Goal: Transaction & Acquisition: Download file/media

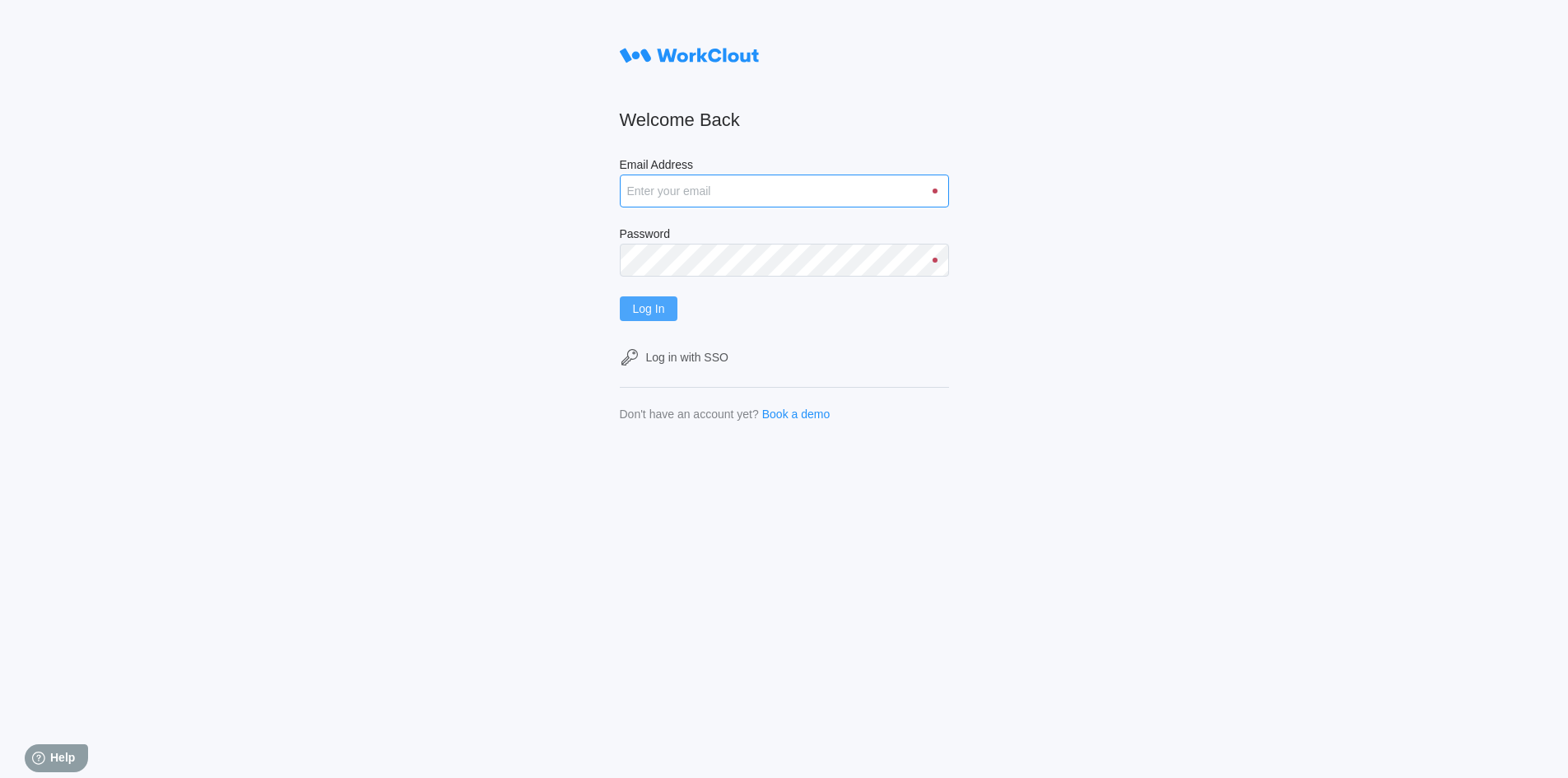
type input "[EMAIL_ADDRESS][DOMAIN_NAME]"
click at [670, 317] on button "Log In" at bounding box center [649, 308] width 59 height 24
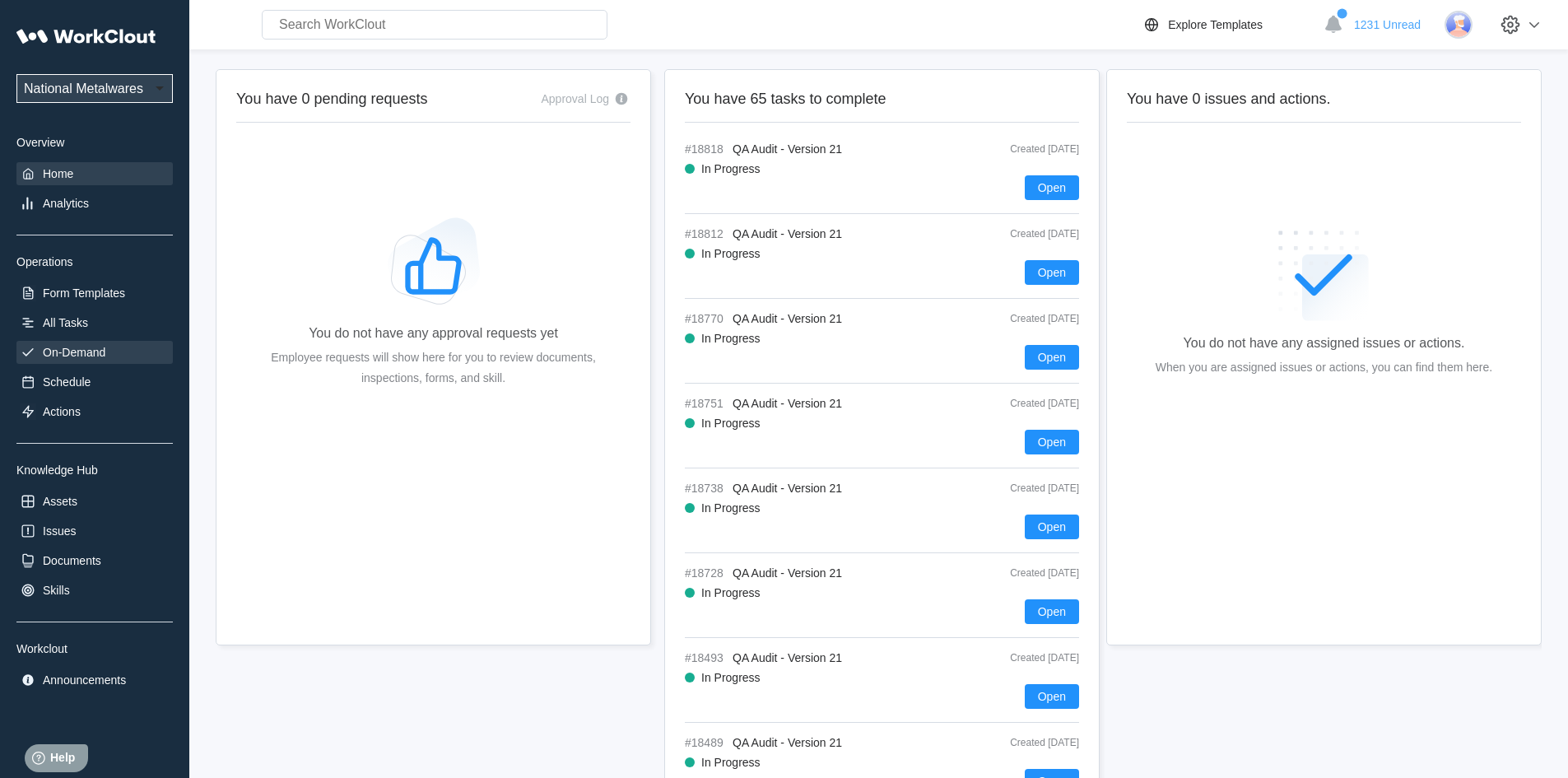
click at [92, 347] on div "On-Demand" at bounding box center [74, 353] width 62 height 13
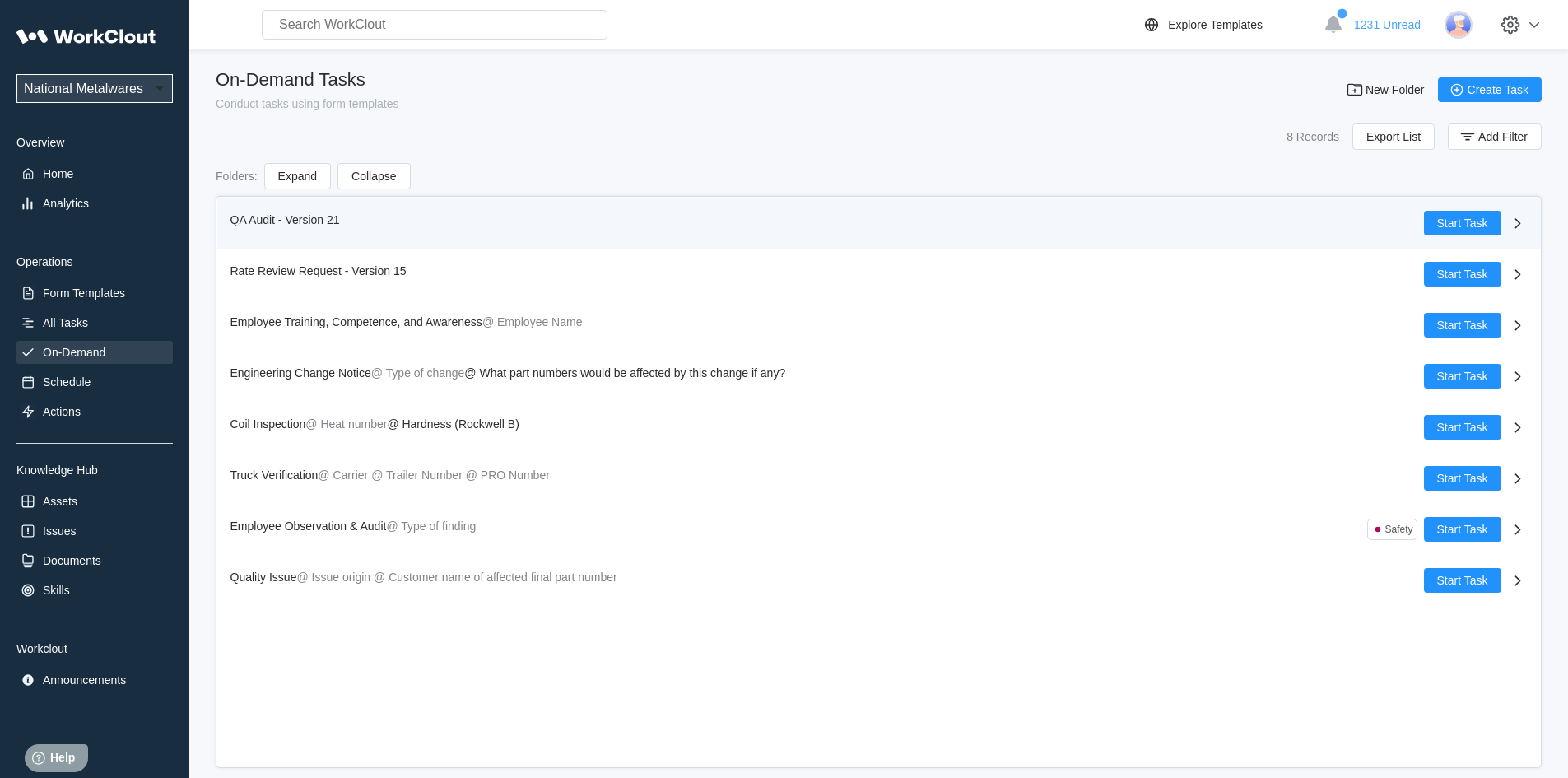
click at [249, 217] on span "QA Audit - Version 21" at bounding box center [285, 220] width 109 height 13
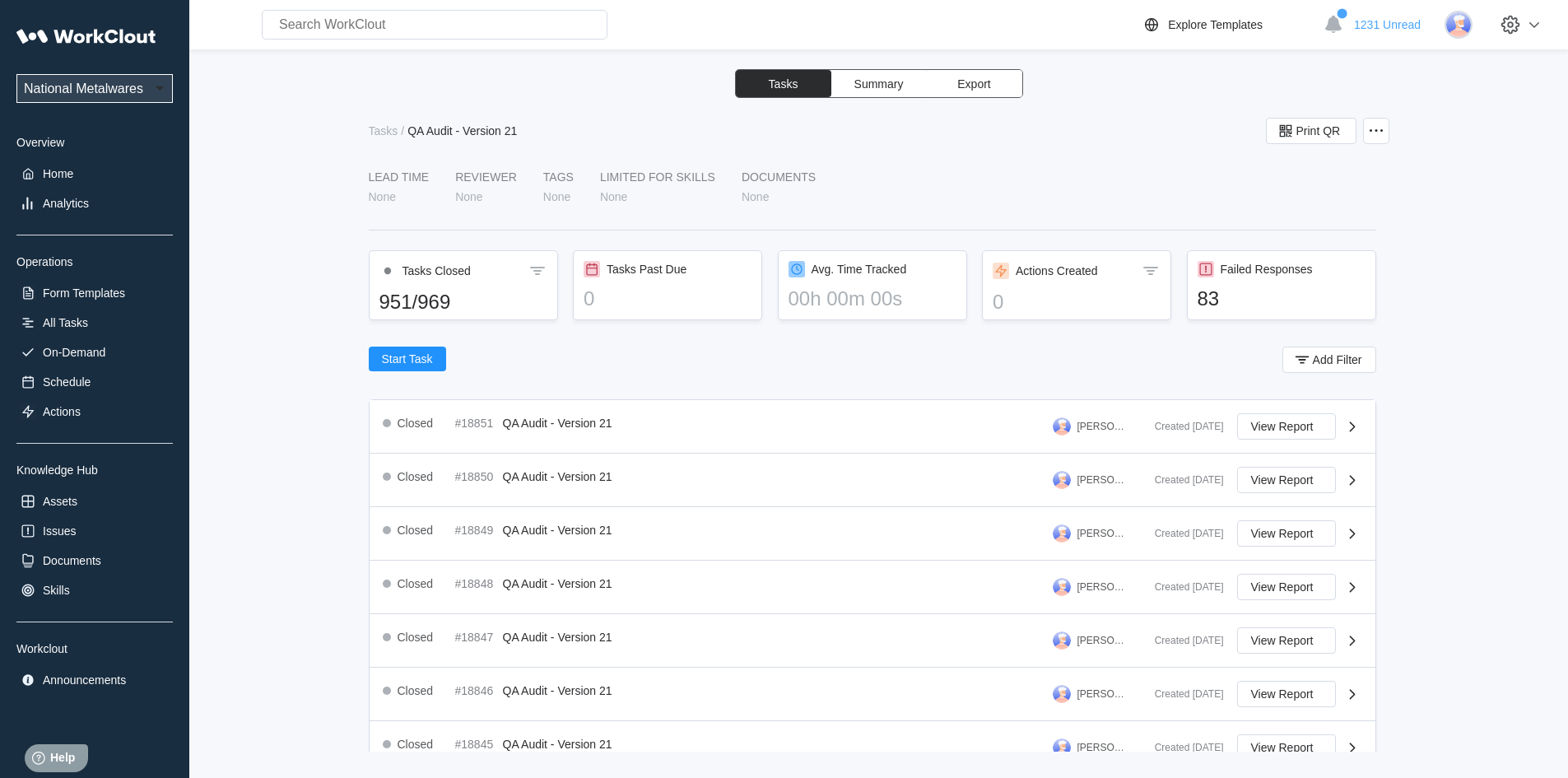
click at [979, 78] on span "Export" at bounding box center [973, 84] width 33 height 12
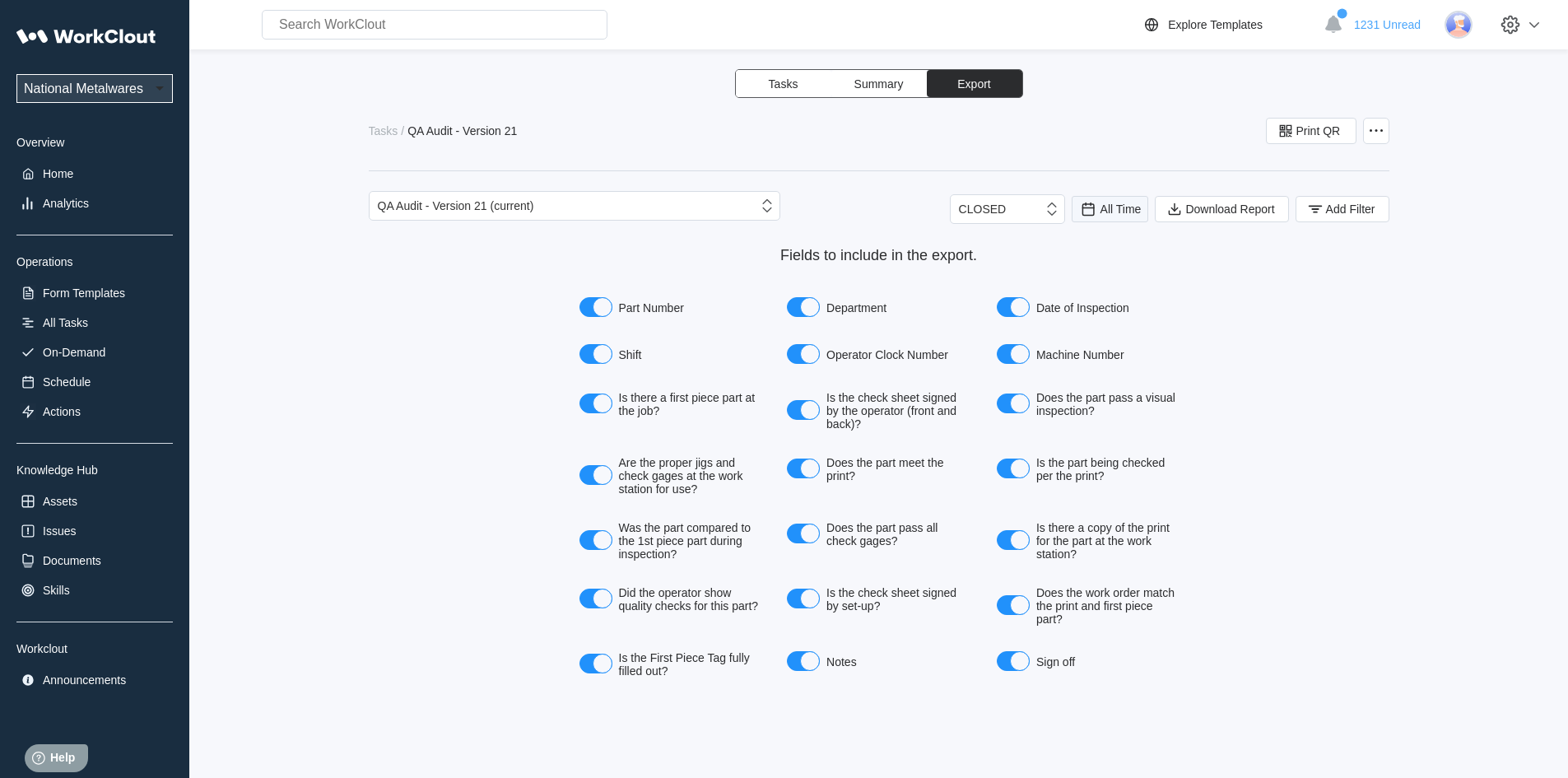
click at [1115, 206] on span "All Time" at bounding box center [1120, 209] width 41 height 13
click at [1106, 271] on div "Last day" at bounding box center [1088, 270] width 44 height 13
click at [1337, 205] on span "Add Filter" at bounding box center [1350, 209] width 50 height 12
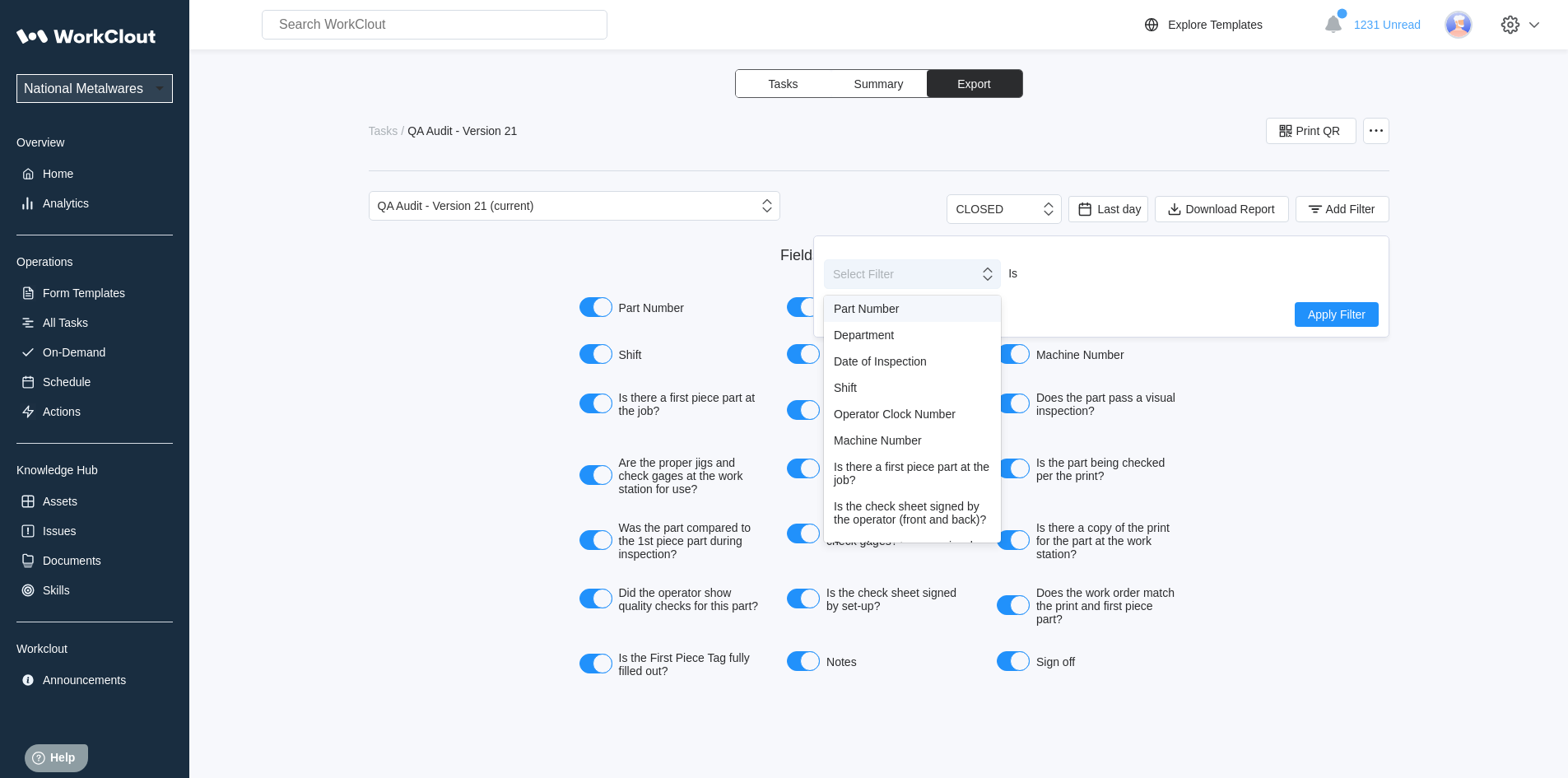
click at [987, 282] on div at bounding box center [989, 274] width 21 height 31
drag, startPoint x: 866, startPoint y: 386, endPoint x: 1046, endPoint y: 343, distance: 185.1
click at [875, 382] on div "Shift" at bounding box center [912, 388] width 157 height 13
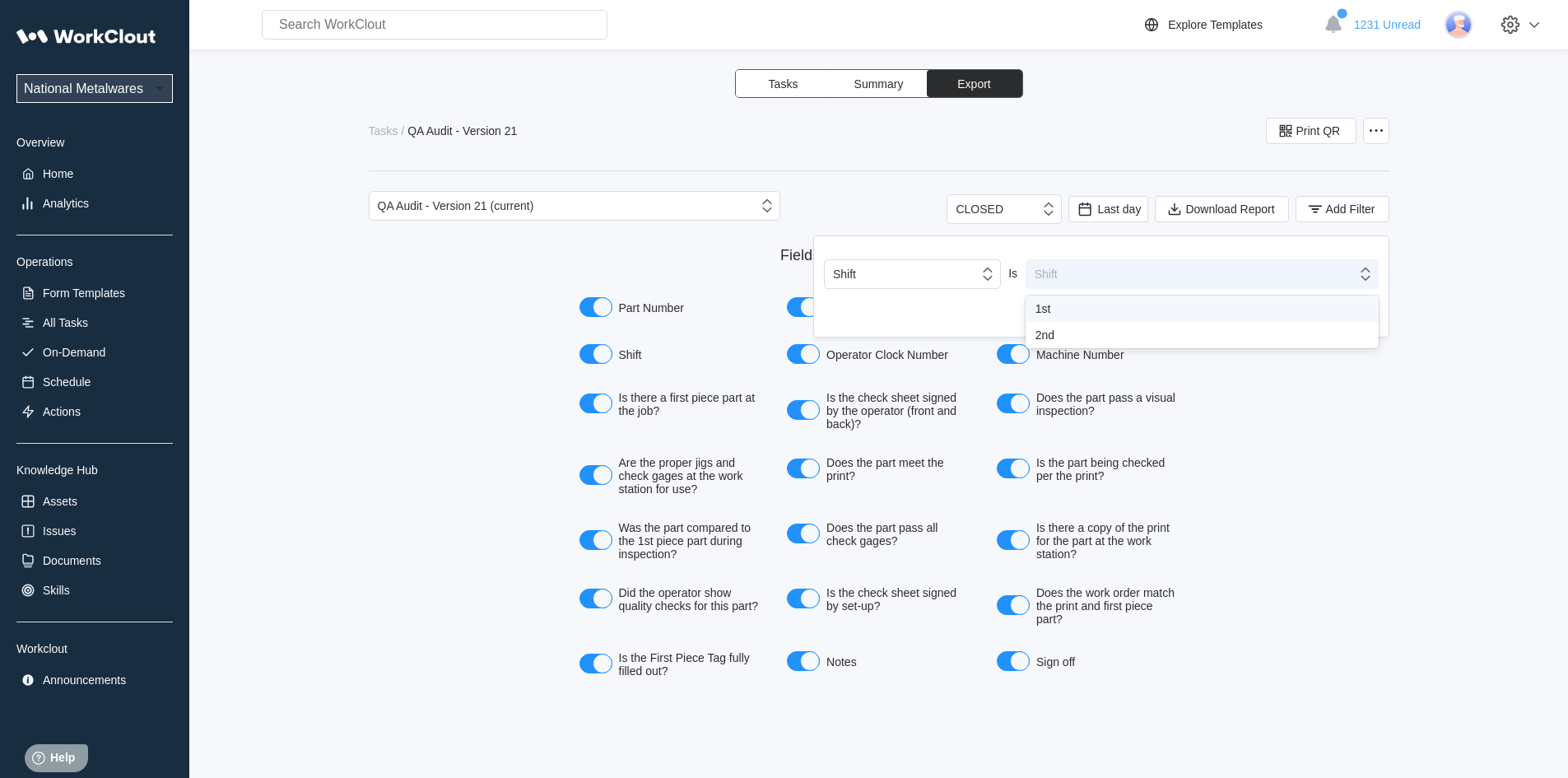
click at [1371, 276] on icon at bounding box center [1366, 275] width 18 height 18
drag, startPoint x: 1075, startPoint y: 310, endPoint x: 1132, endPoint y: 302, distance: 57.6
click at [1078, 309] on div "1st" at bounding box center [1202, 309] width 333 height 13
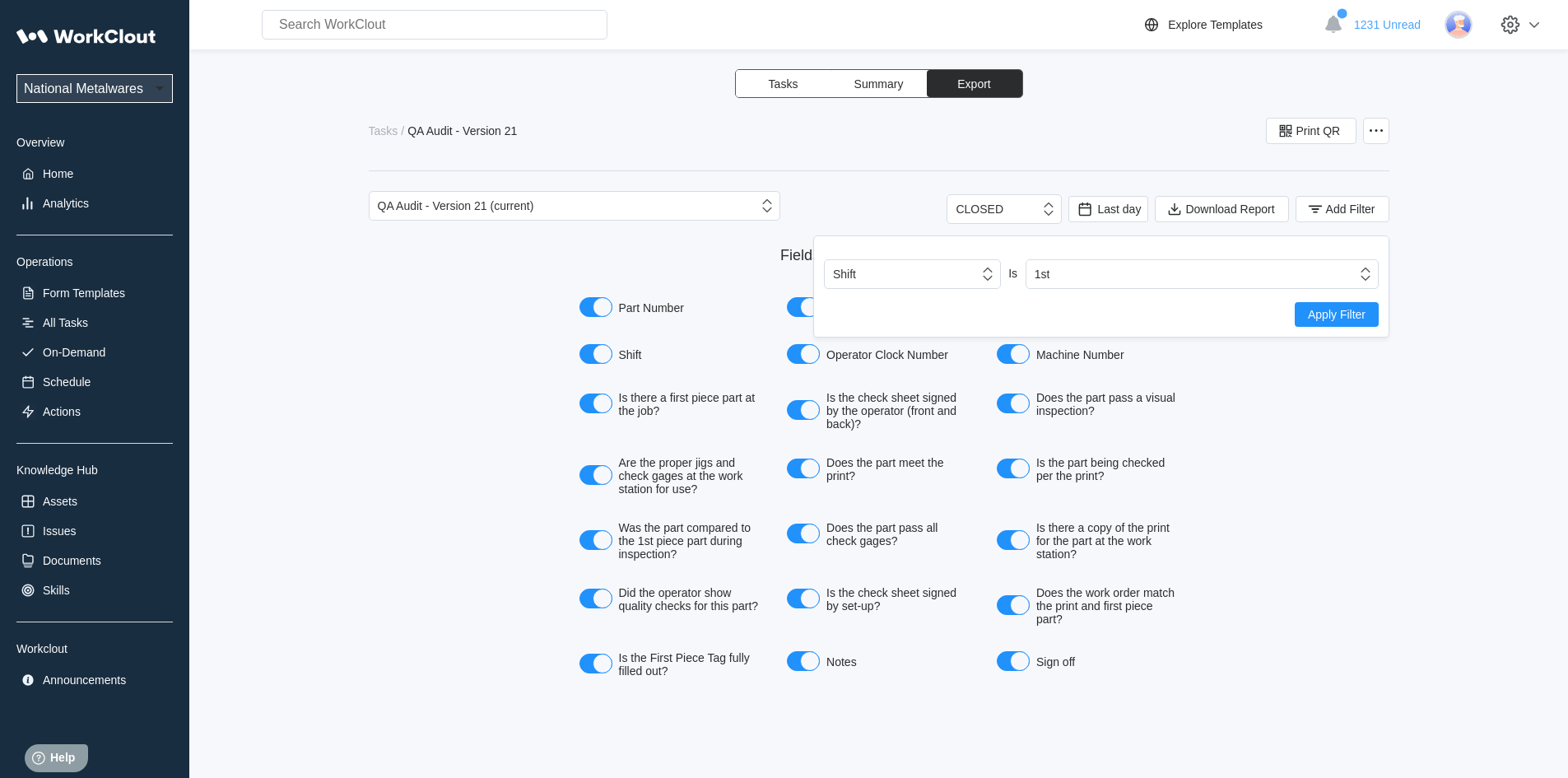
click at [1357, 314] on span "Apply Filter" at bounding box center [1336, 315] width 58 height 12
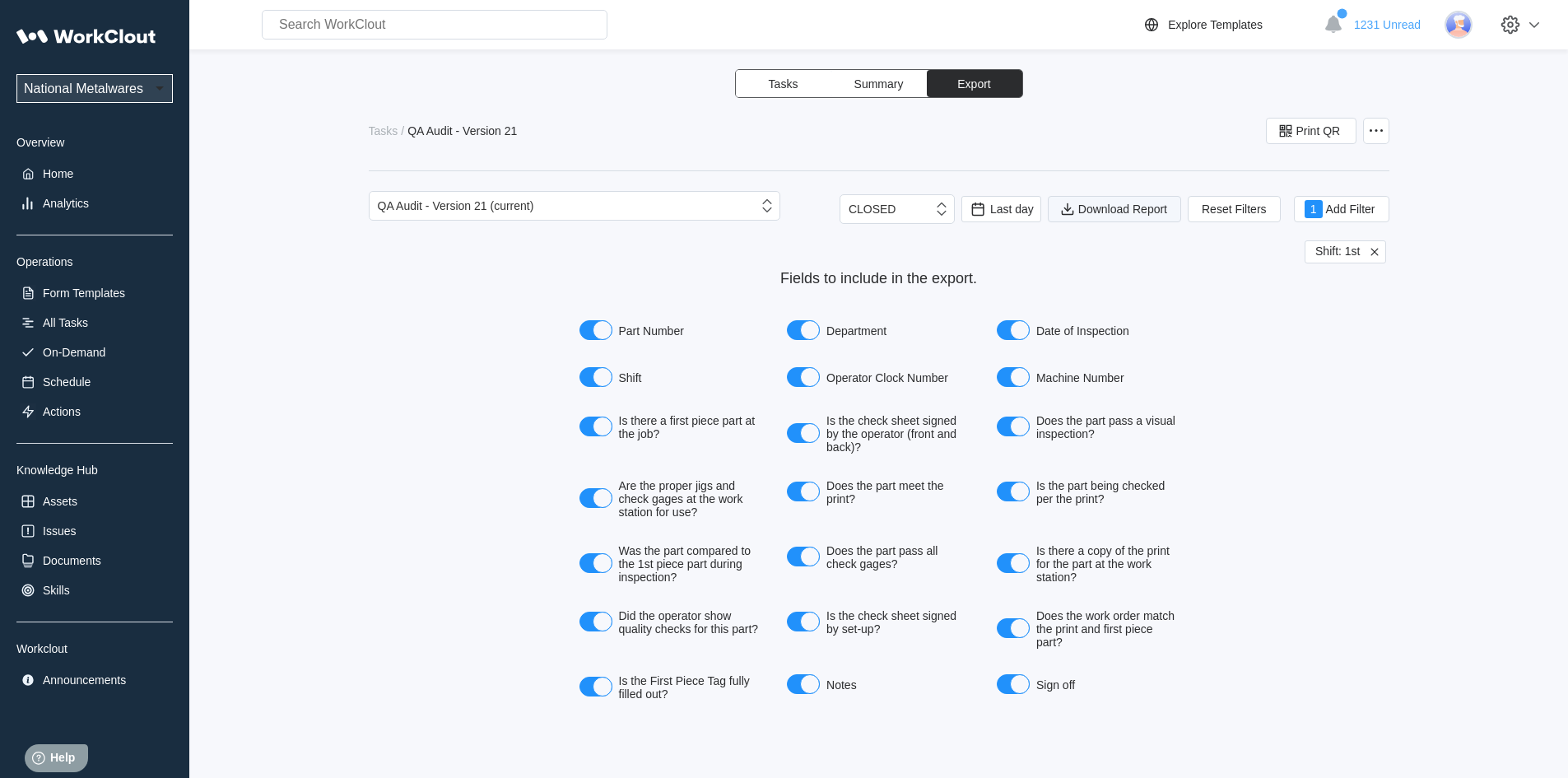
click at [1117, 213] on span "Download Report" at bounding box center [1123, 209] width 89 height 12
